Goal: Navigation & Orientation: Find specific page/section

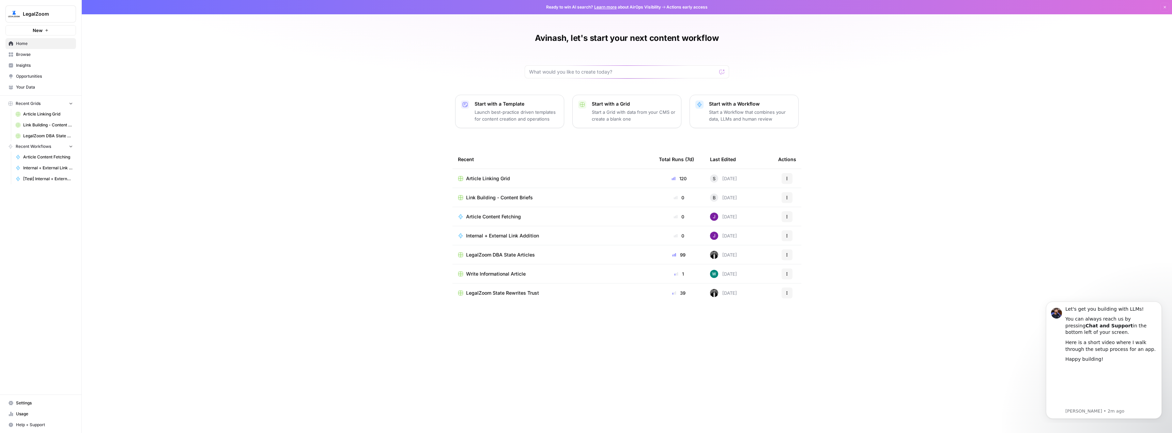
click at [330, 162] on div "Avinash, let's start your next content workflow Start with a Template Launch be…" at bounding box center [627, 216] width 1090 height 433
click at [23, 54] on span "Browse" at bounding box center [44, 54] width 57 height 6
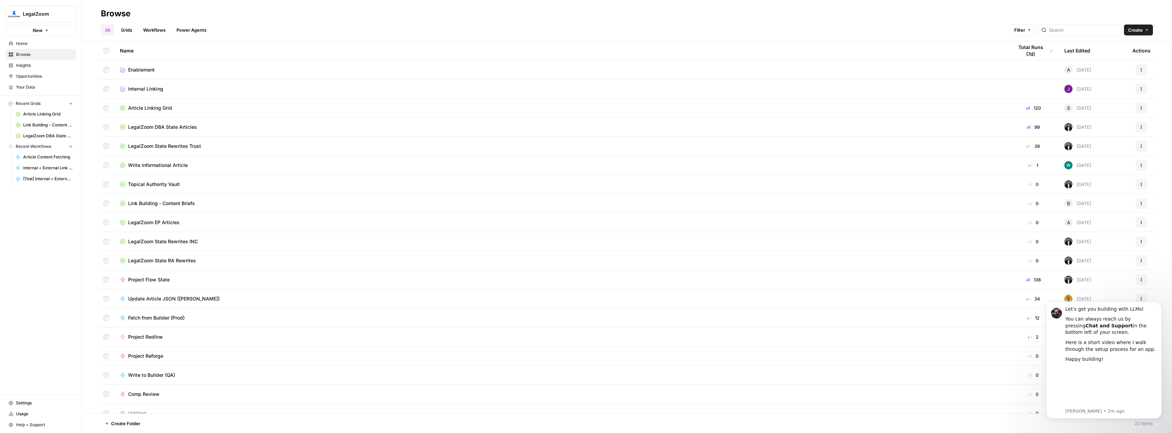
click at [156, 128] on span "LegalZoom DBA State Articles" at bounding box center [162, 127] width 69 height 7
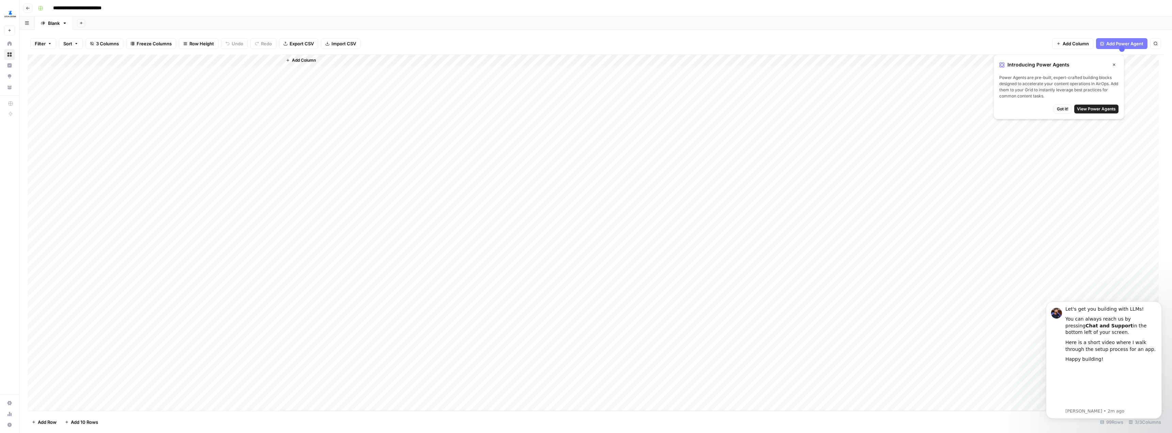
click at [26, 7] on icon "button" at bounding box center [28, 8] width 4 height 4
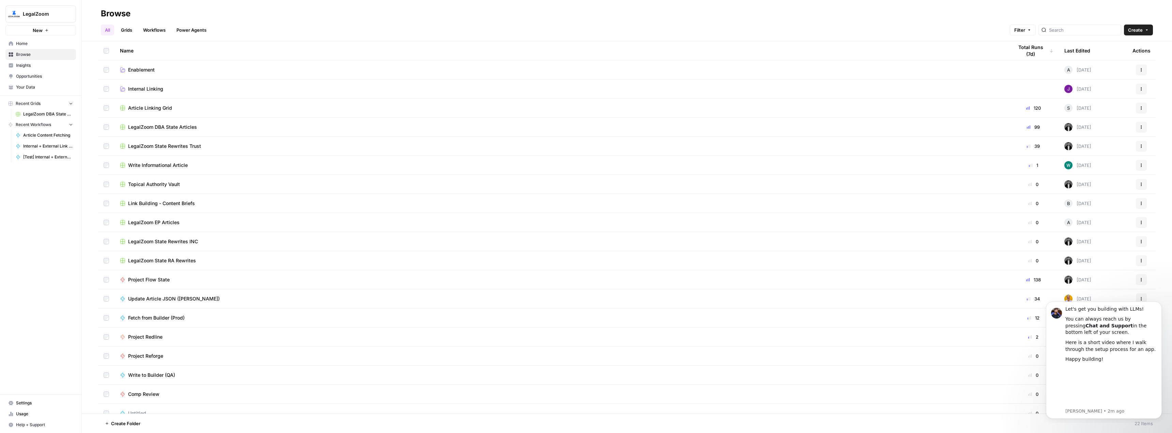
click at [157, 30] on link "Workflows" at bounding box center [154, 30] width 31 height 11
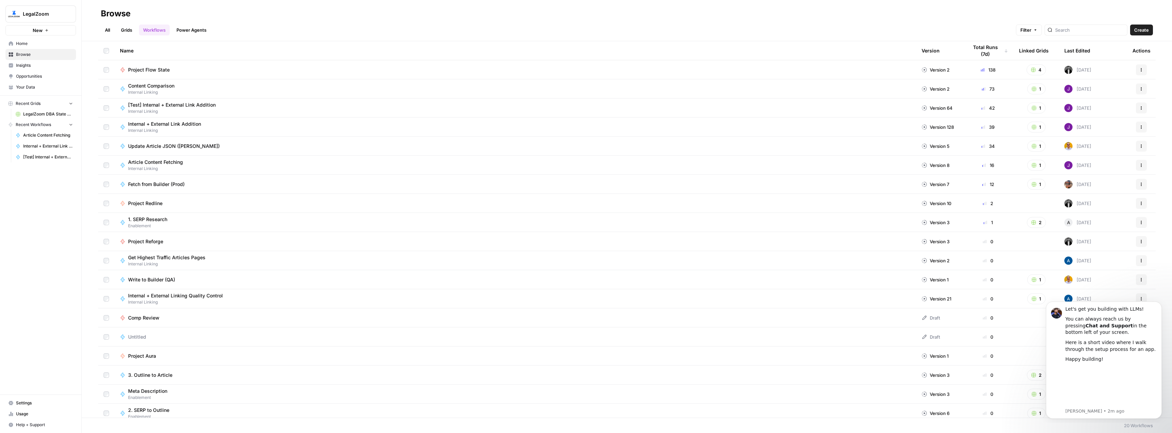
click at [169, 88] on span "Content Comparison" at bounding box center [151, 85] width 46 height 7
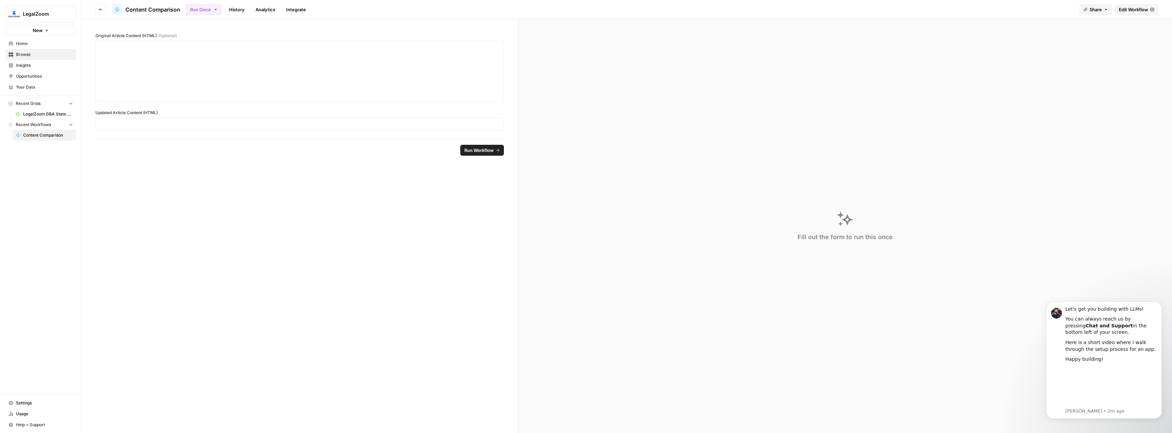
click at [102, 11] on icon "button" at bounding box center [101, 9] width 4 height 4
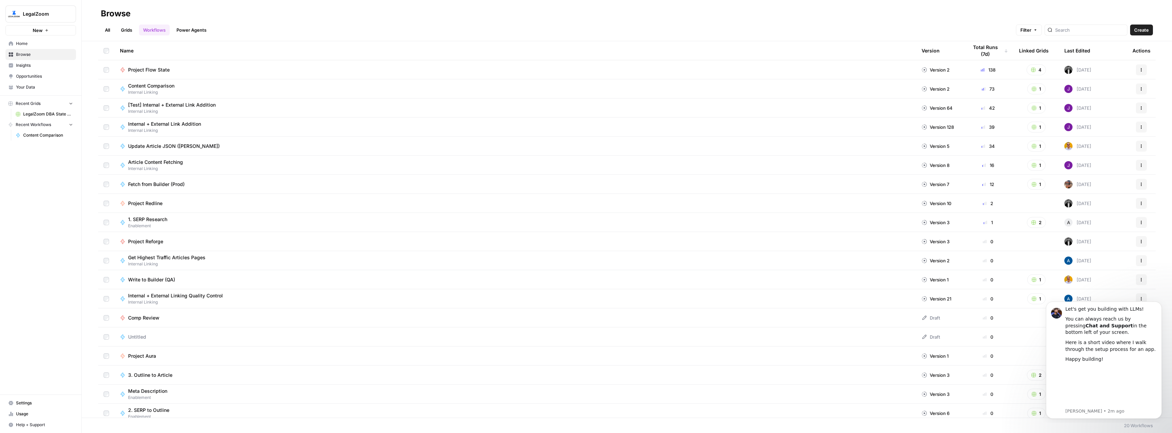
click at [192, 30] on link "Power Agents" at bounding box center [191, 30] width 38 height 11
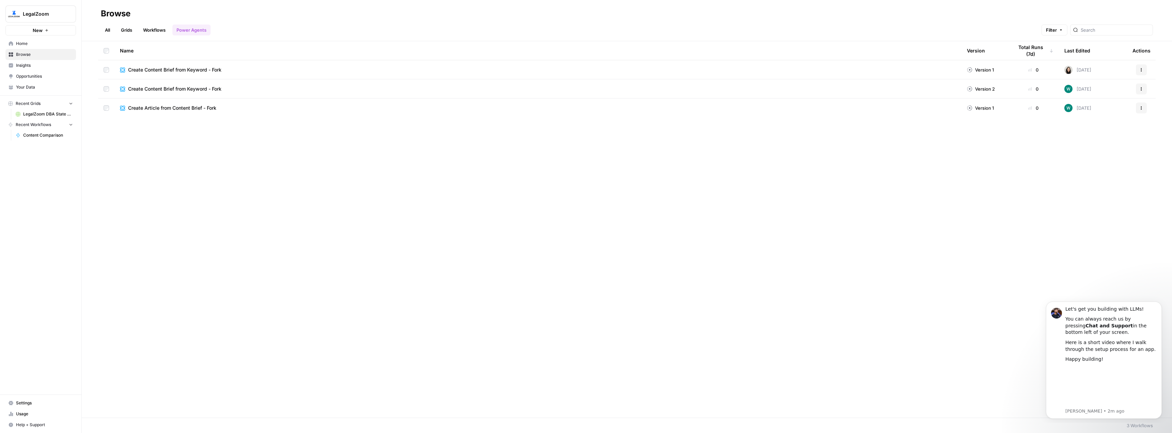
click at [131, 30] on link "Grids" at bounding box center [126, 30] width 19 height 11
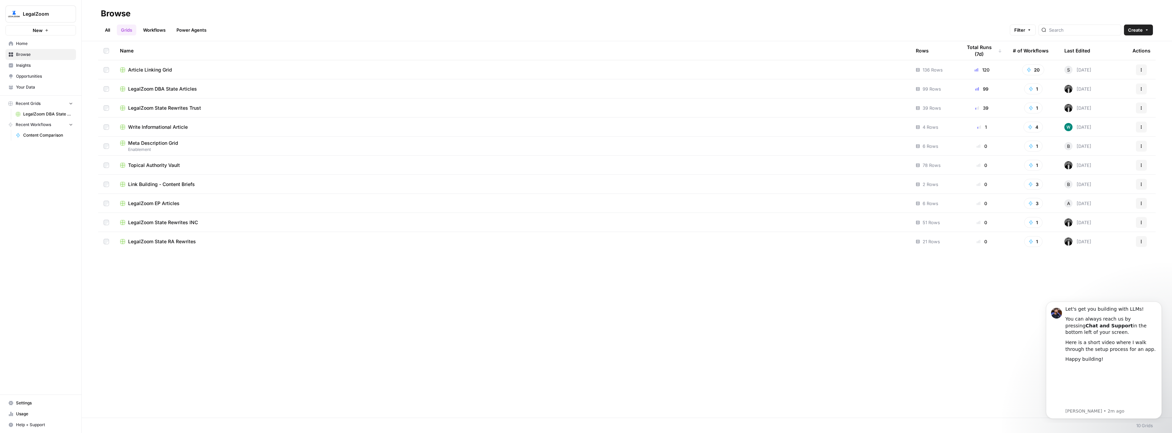
click at [157, 30] on link "Workflows" at bounding box center [154, 30] width 31 height 11
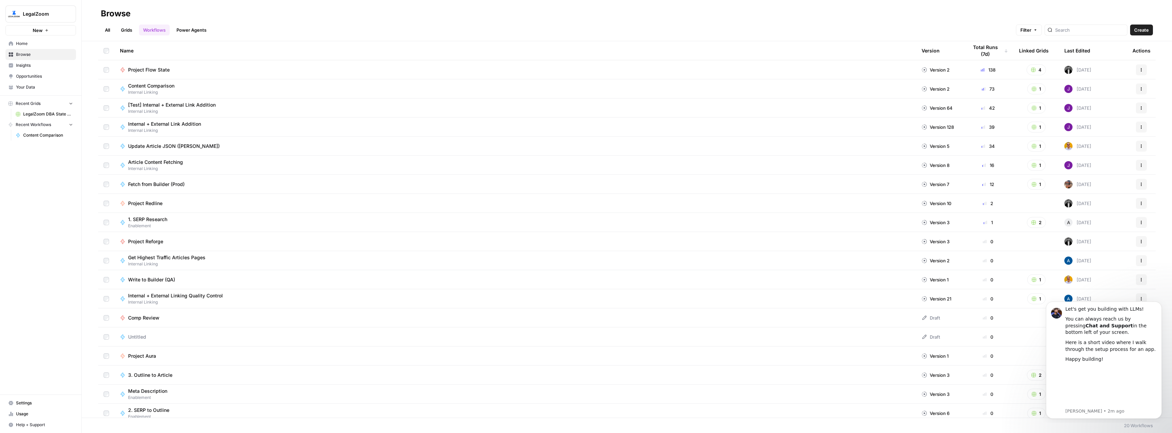
click at [158, 220] on span "1. SERP Research" at bounding box center [147, 219] width 39 height 7
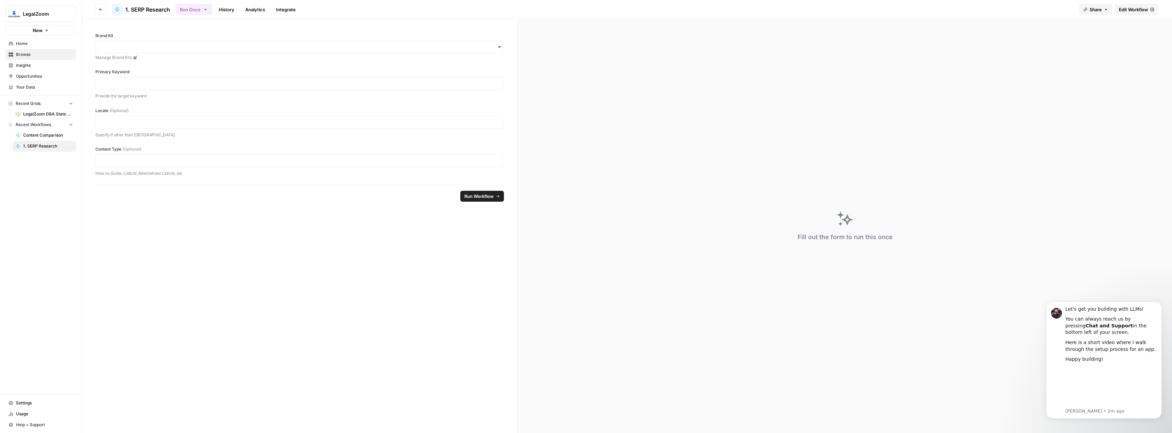
click at [99, 12] on button "Go back" at bounding box center [100, 9] width 11 height 11
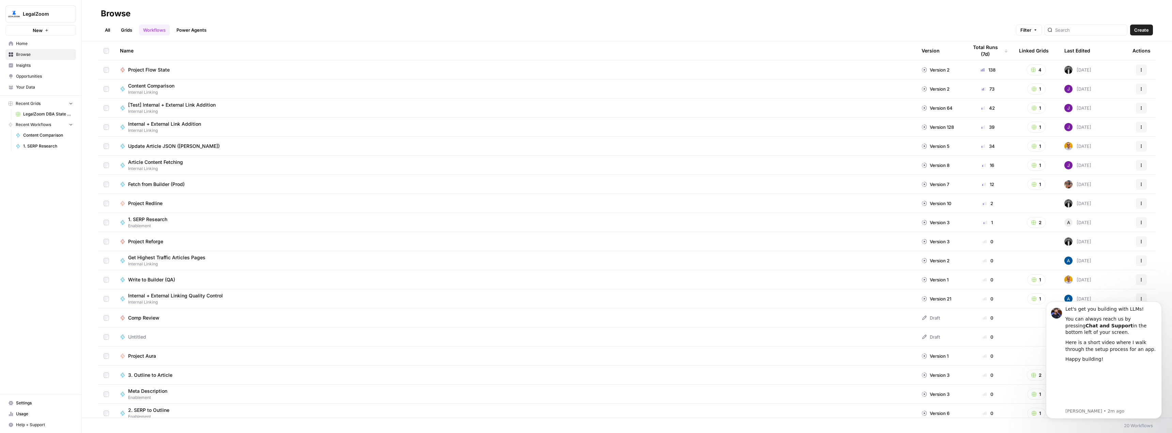
click at [103, 30] on link "All" at bounding box center [107, 30] width 13 height 11
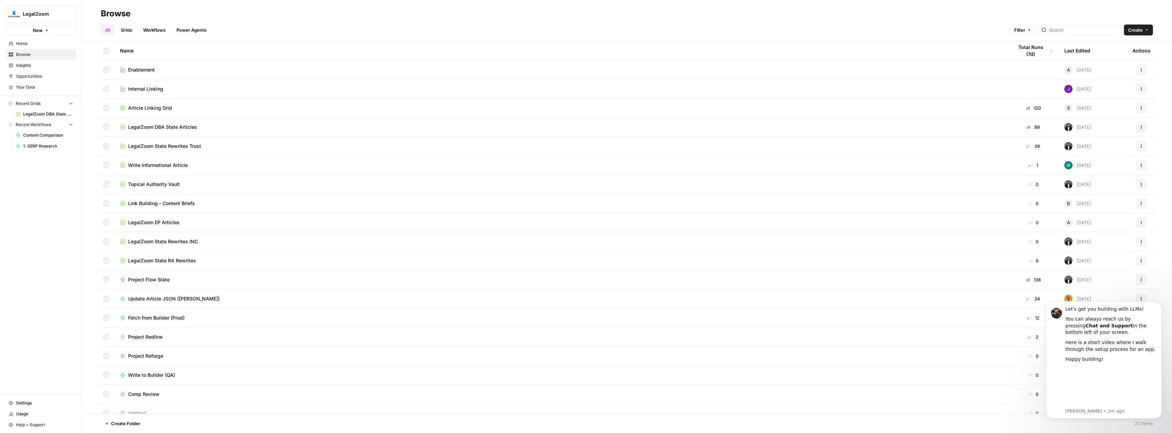
click at [122, 29] on link "Grids" at bounding box center [126, 30] width 19 height 11
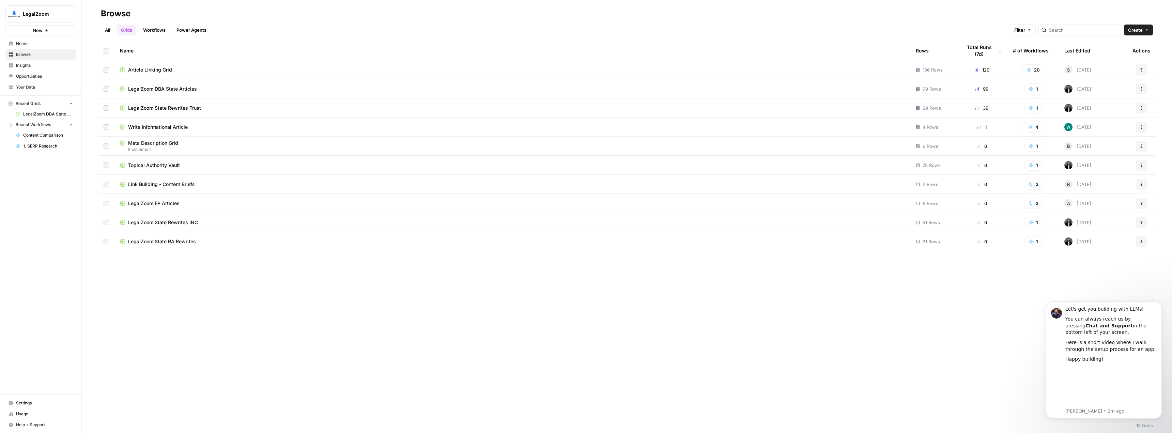
click at [156, 167] on span "Topical Authority Vault" at bounding box center [154, 165] width 52 height 7
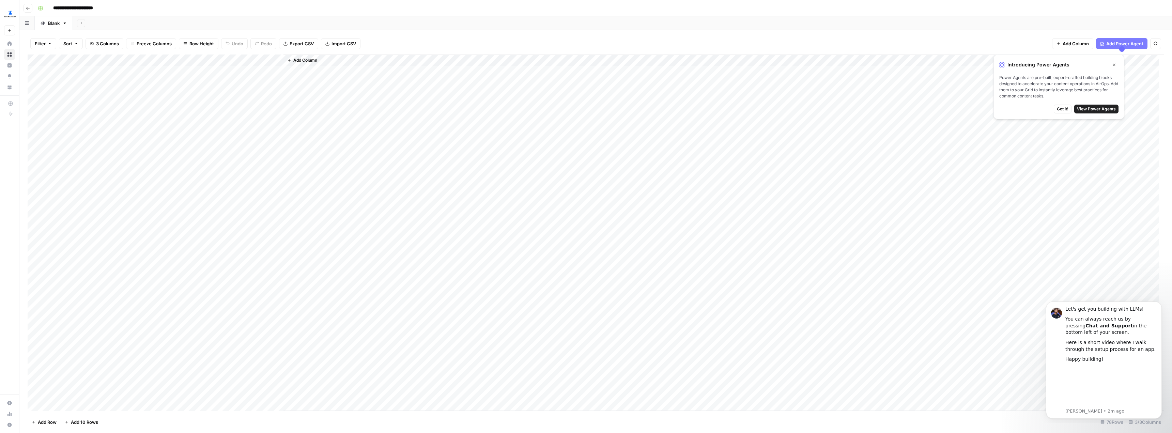
click at [28, 6] on icon "button" at bounding box center [28, 8] width 4 height 4
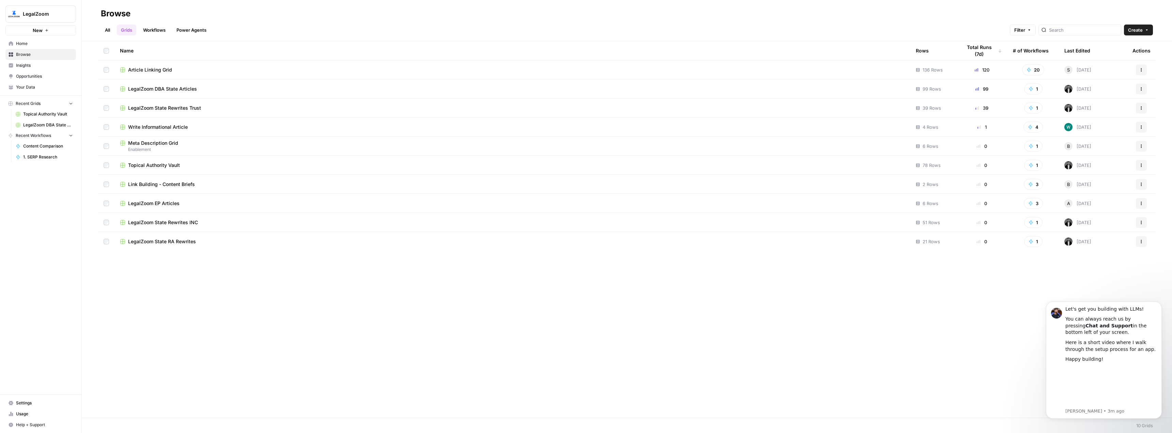
click at [29, 43] on span "Home" at bounding box center [44, 44] width 57 height 6
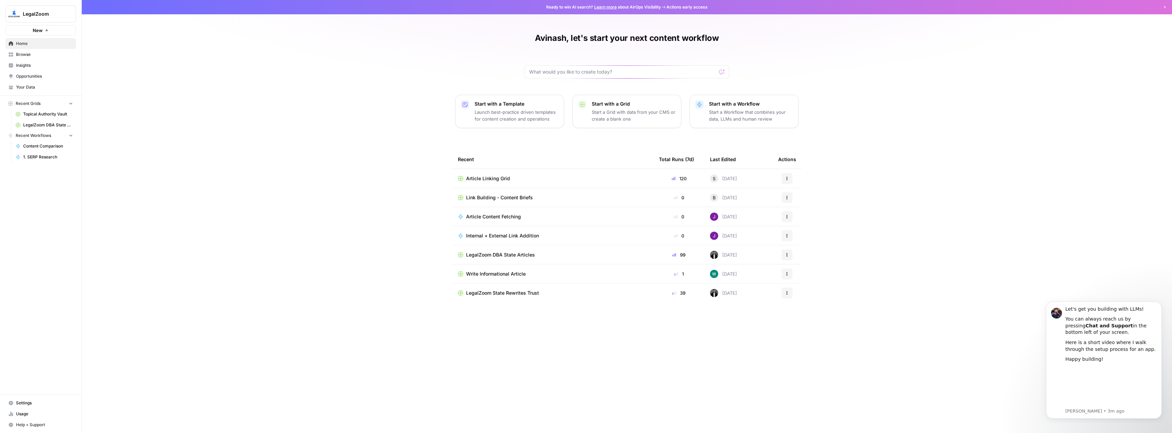
click at [519, 253] on span "LegalZoom DBA State Articles" at bounding box center [500, 254] width 69 height 7
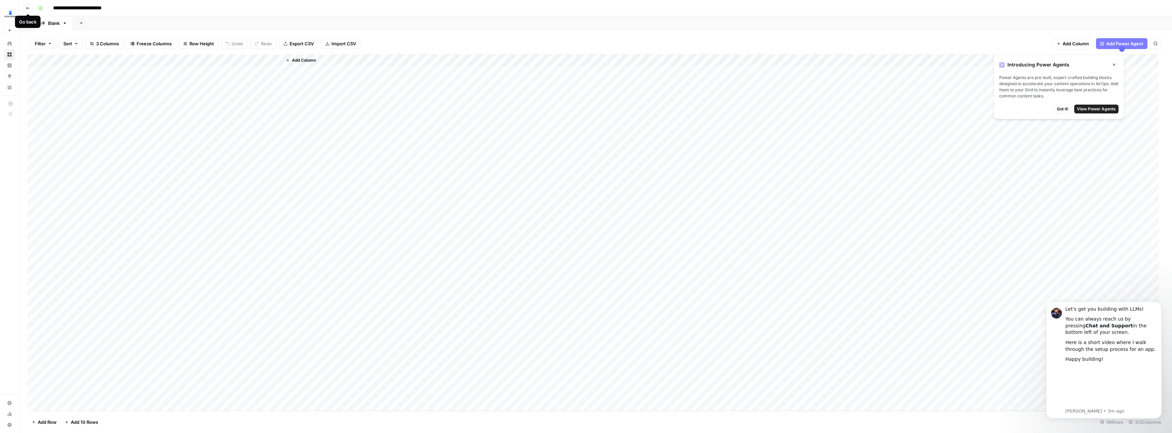
click at [26, 22] on div "Go back" at bounding box center [27, 21] width 17 height 7
click at [26, 22] on icon "button" at bounding box center [27, 23] width 4 height 4
click at [179, 28] on div "Add Sheet" at bounding box center [622, 23] width 1099 height 14
click at [1115, 63] on icon "button" at bounding box center [1114, 65] width 4 height 4
click at [27, 8] on icon "button" at bounding box center [28, 8] width 4 height 4
